Goal: Task Accomplishment & Management: Complete application form

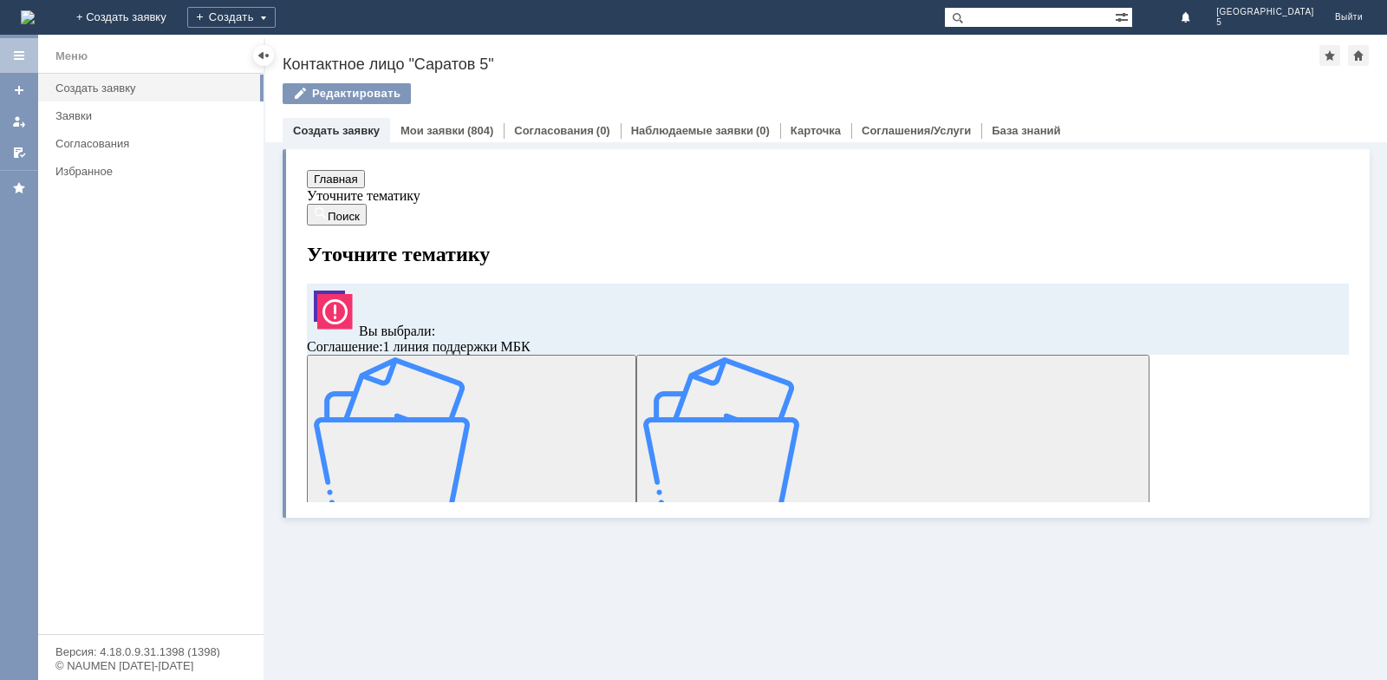
click at [470, 400] on img at bounding box center [392, 435] width 156 height 156
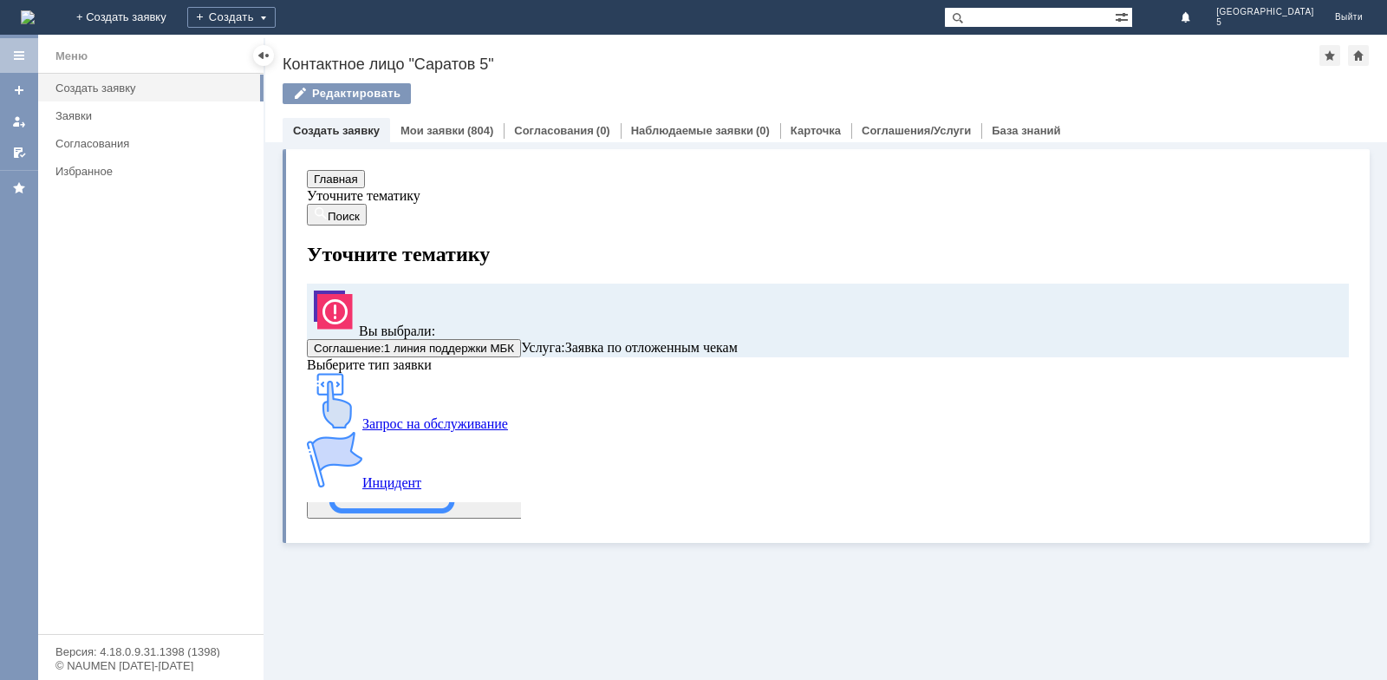
click at [487, 400] on link "Запрос на обслуживание" at bounding box center [744, 402] width 874 height 59
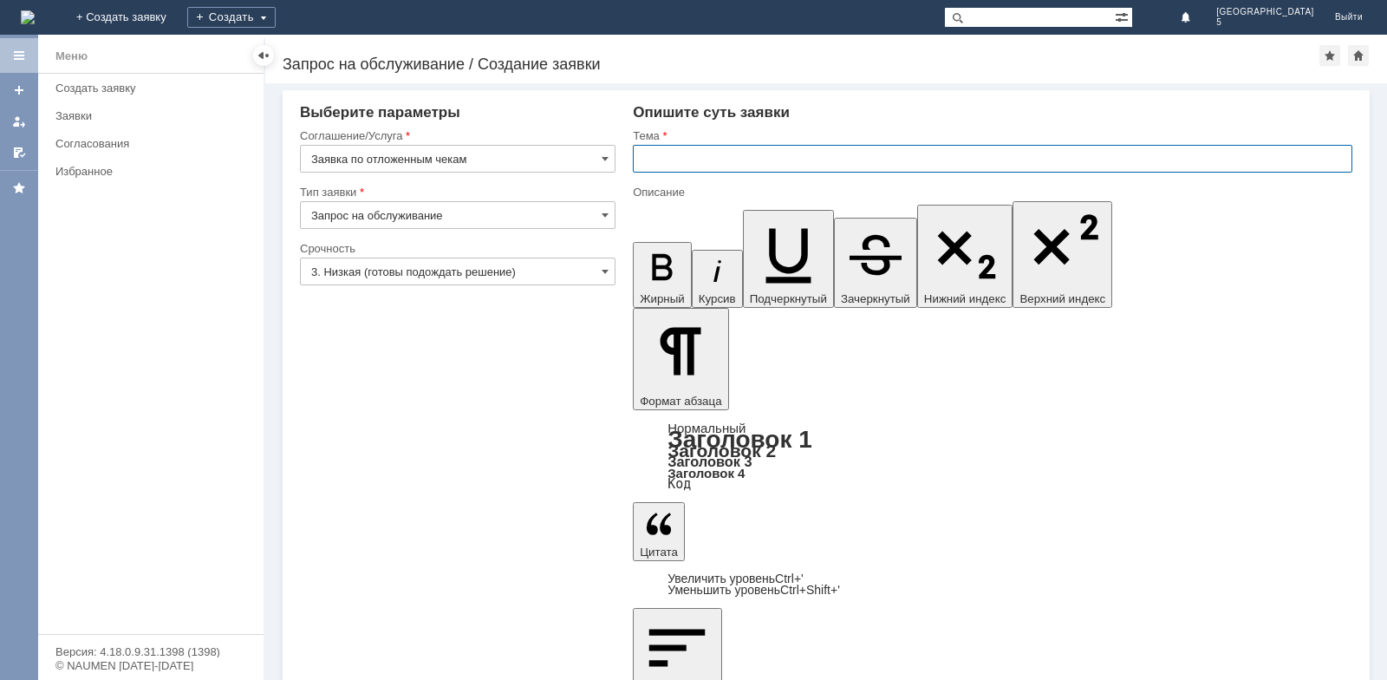
click at [725, 164] on input "text" at bounding box center [992, 159] width 719 height 28
type input "Отложенный чек МБК Саратов 5"
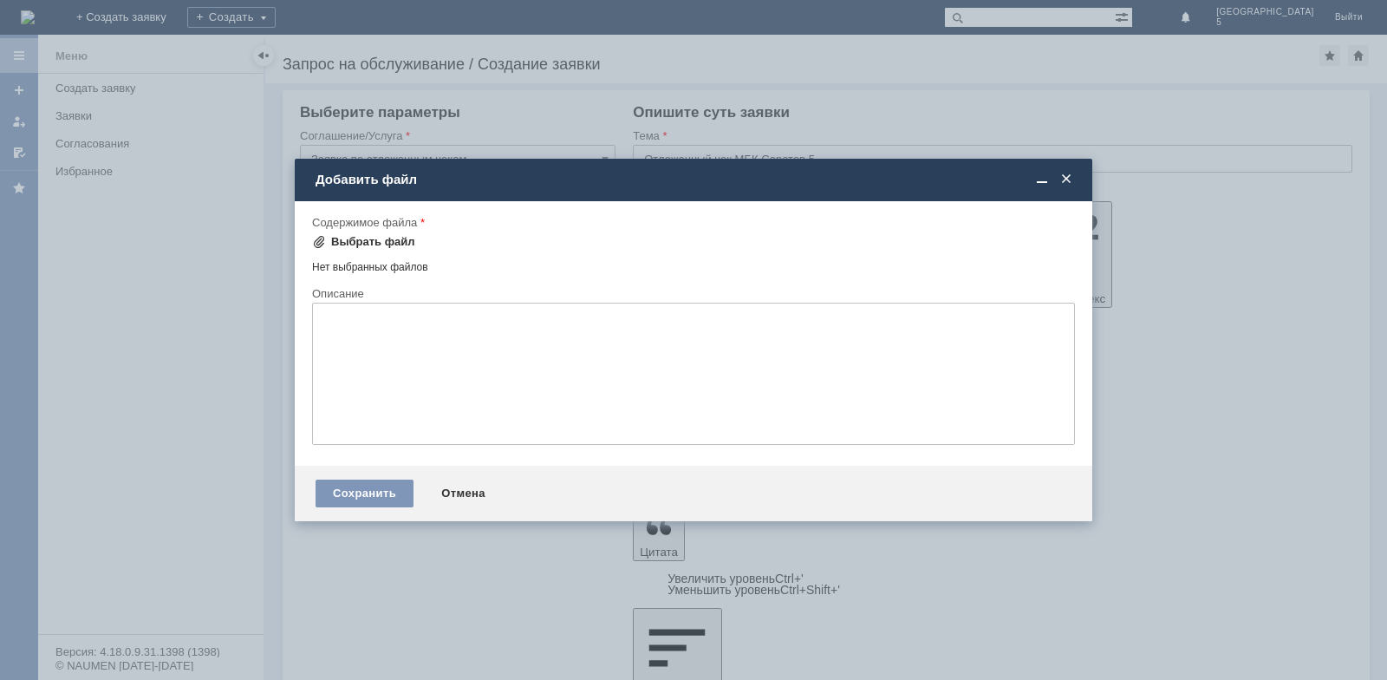
click at [391, 240] on div "Выбрать файл" at bounding box center [373, 242] width 84 height 14
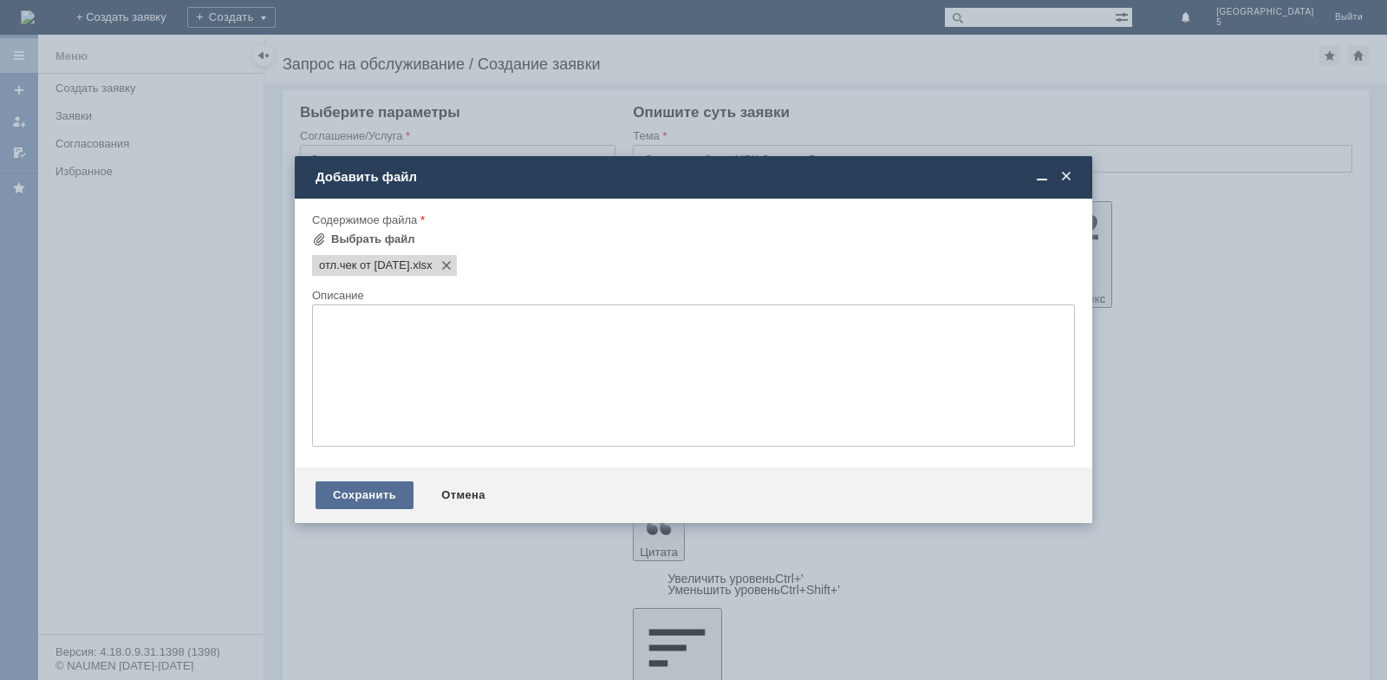
click at [343, 493] on div "Сохранить" at bounding box center [365, 495] width 98 height 28
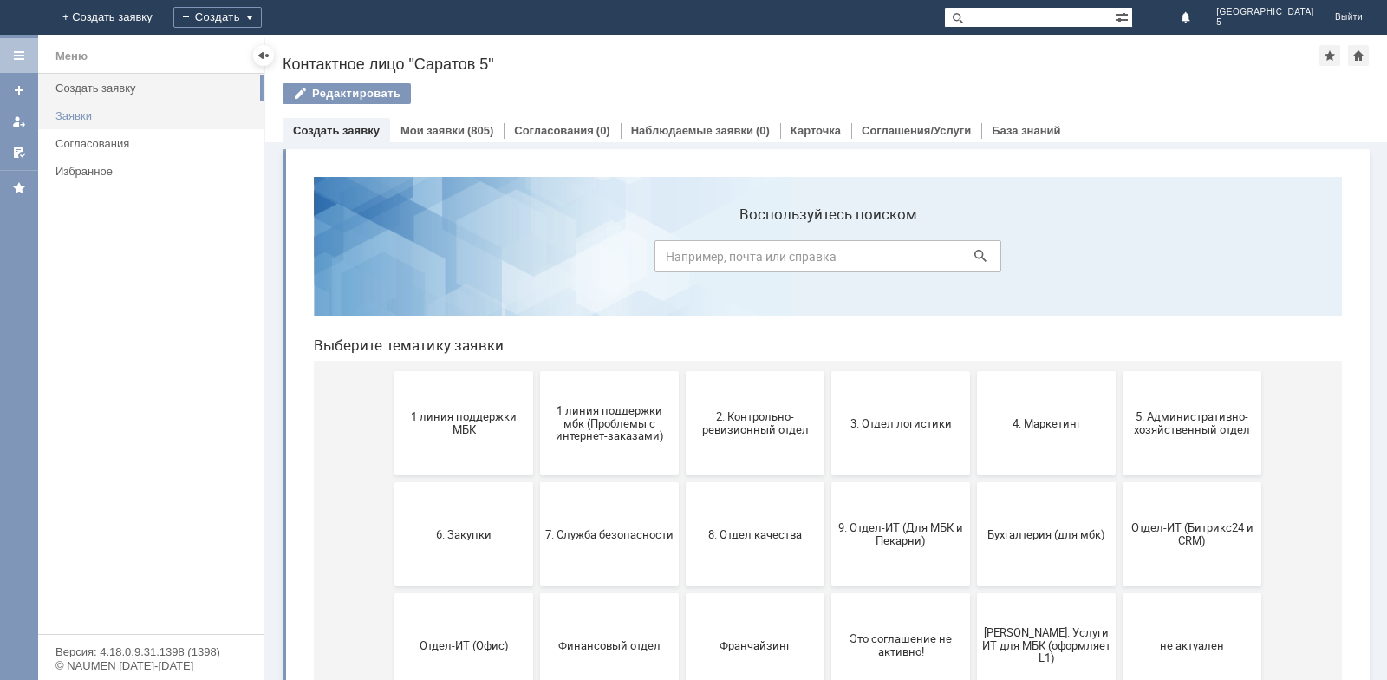
click at [107, 115] on div "Заявки" at bounding box center [154, 115] width 198 height 13
